Goal: Find specific page/section: Find specific page/section

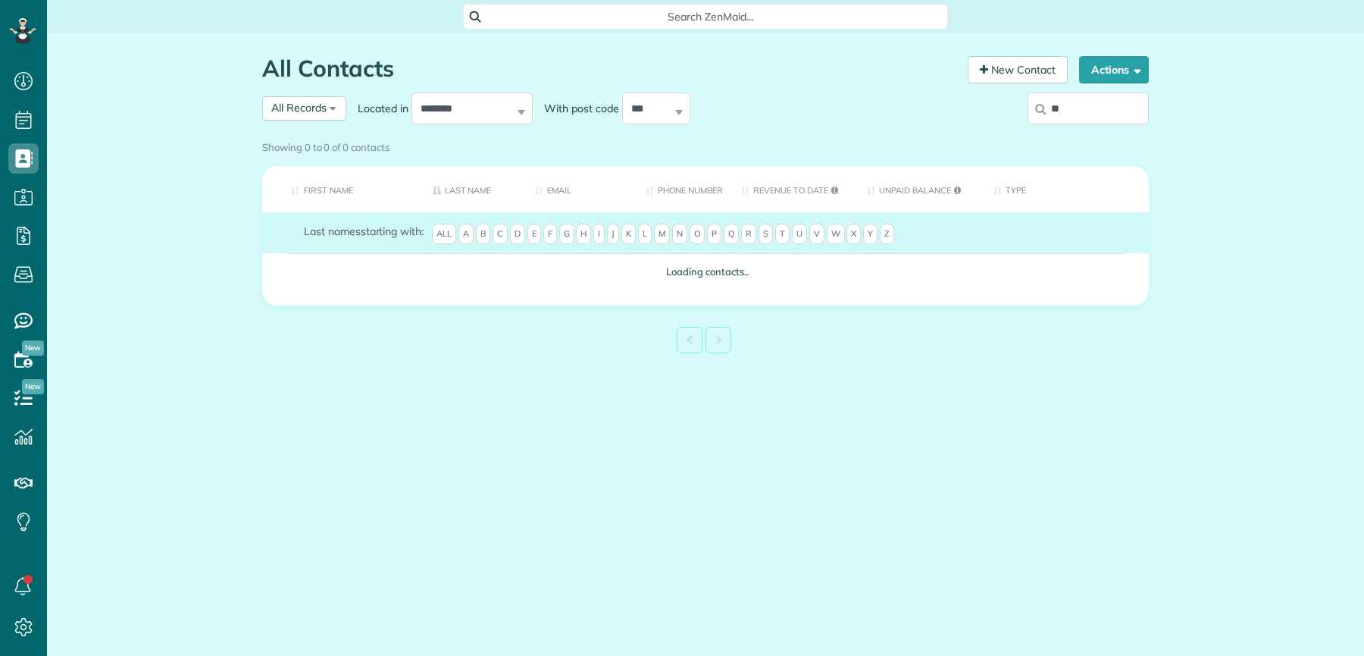
scroll to position [6, 6]
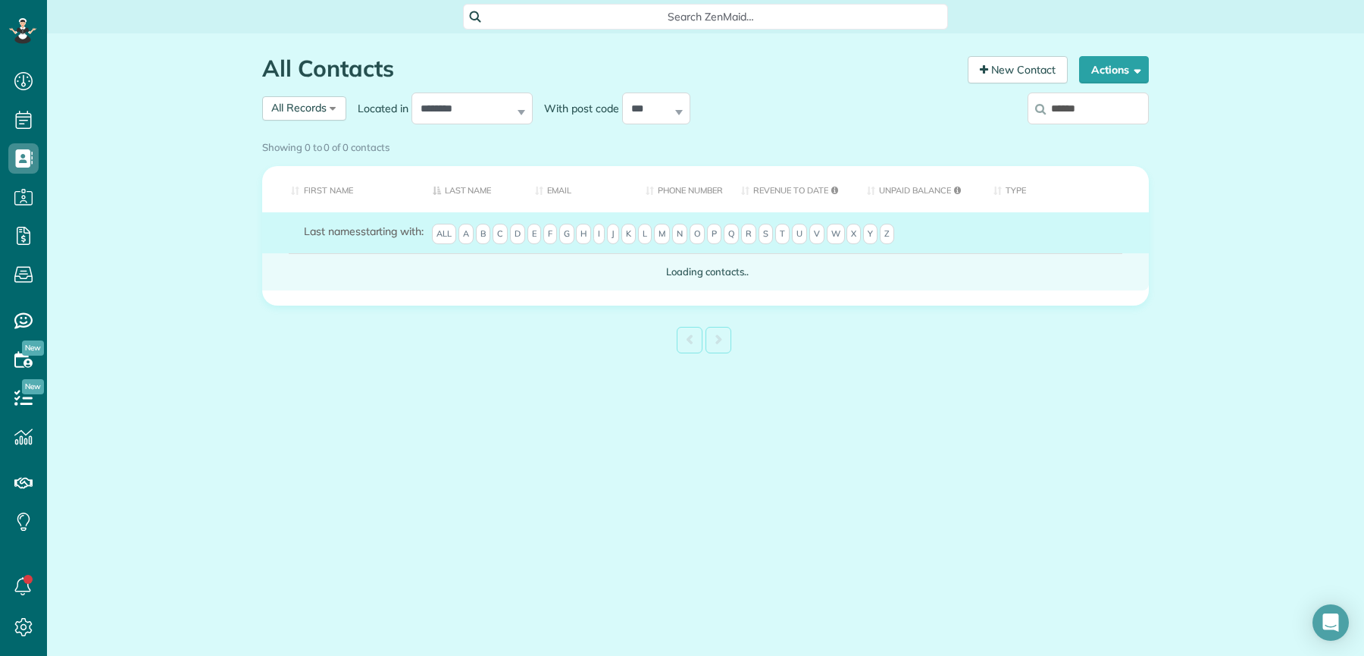
type input "******"
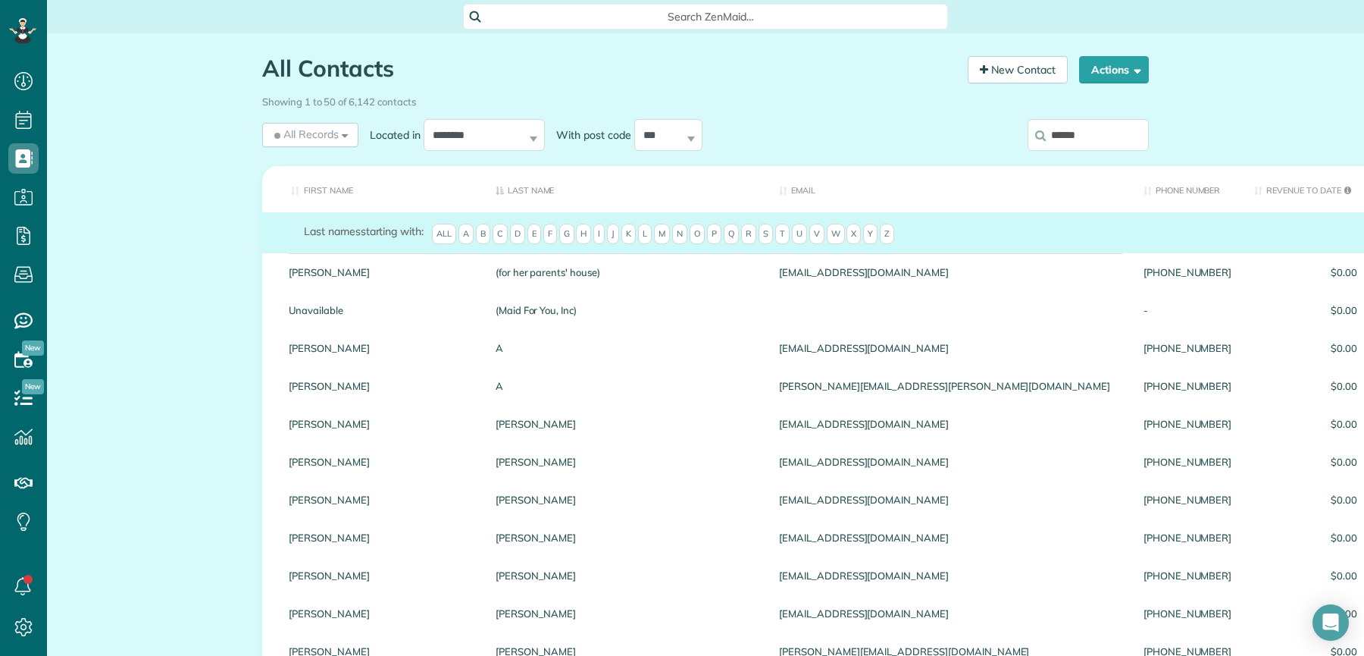
click at [1108, 124] on input "******" at bounding box center [1088, 135] width 121 height 32
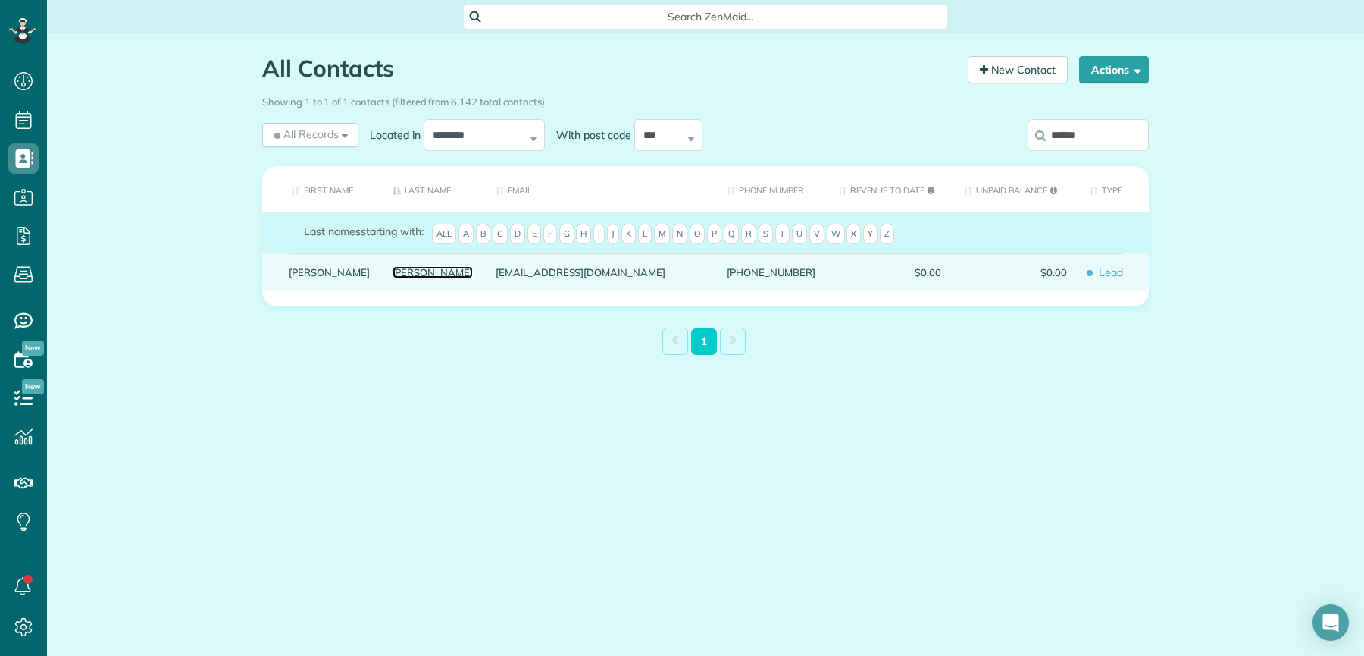
click at [393, 277] on link "Williamson" at bounding box center [433, 272] width 81 height 11
